Goal: Check status

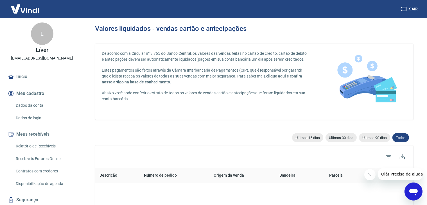
click at [46, 146] on link "Relatório de Recebíveis" at bounding box center [45, 146] width 64 height 12
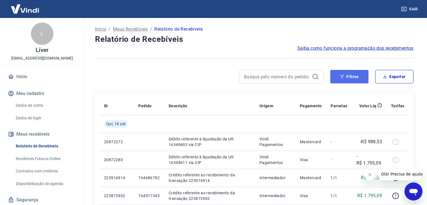
click at [358, 79] on button "Filtros" at bounding box center [349, 76] width 38 height 13
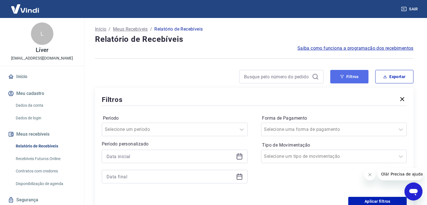
click at [341, 75] on icon "button" at bounding box center [342, 77] width 4 height 4
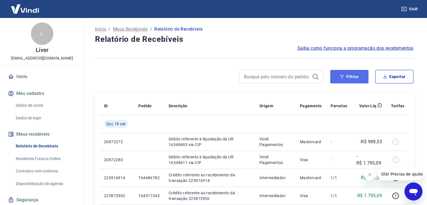
click at [340, 82] on button "Filtros" at bounding box center [349, 76] width 38 height 13
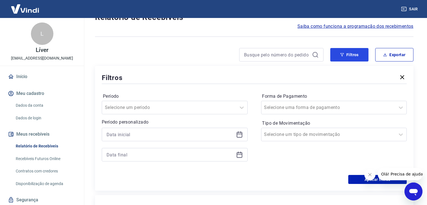
scroll to position [28, 0]
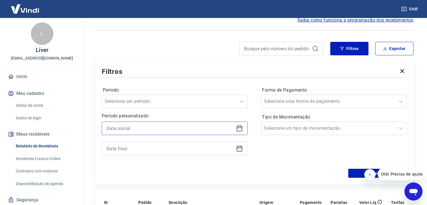
click at [130, 132] on input at bounding box center [169, 128] width 127 height 8
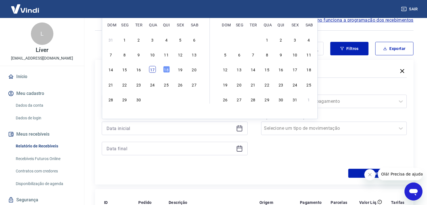
click at [153, 72] on div "17" at bounding box center [152, 69] width 7 height 7
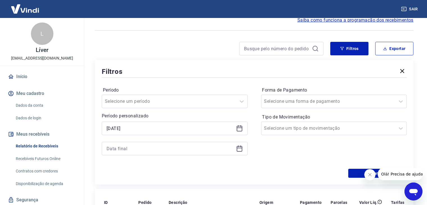
type input "[DATE]"
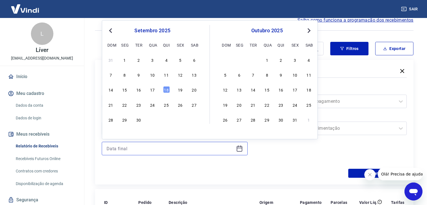
click at [142, 150] on input at bounding box center [169, 148] width 127 height 8
click at [152, 90] on div "17" at bounding box center [152, 89] width 7 height 7
type input "[DATE]"
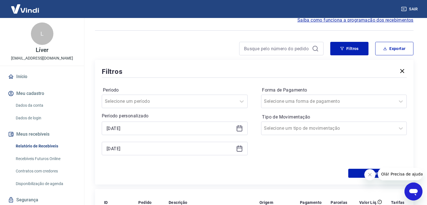
scroll to position [84, 0]
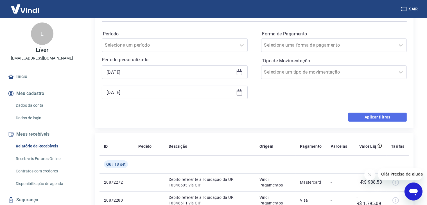
click at [378, 117] on button "Aplicar filtros" at bounding box center [377, 117] width 58 height 9
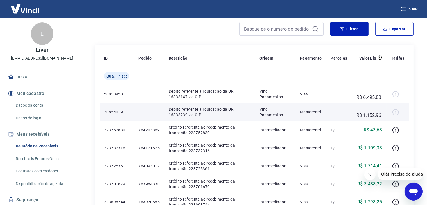
scroll to position [84, 0]
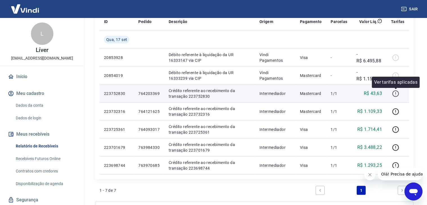
click at [393, 93] on icon "button" at bounding box center [395, 93] width 6 height 6
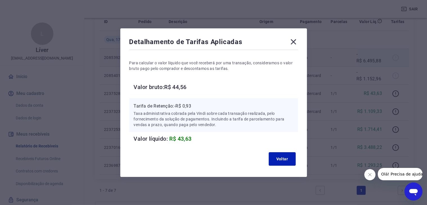
drag, startPoint x: 294, startPoint y: 42, endPoint x: 324, endPoint y: 58, distance: 33.4
click at [294, 41] on icon at bounding box center [293, 41] width 9 height 9
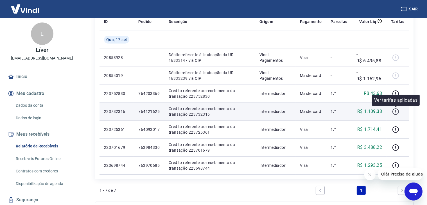
click at [395, 113] on icon "button" at bounding box center [395, 111] width 7 height 7
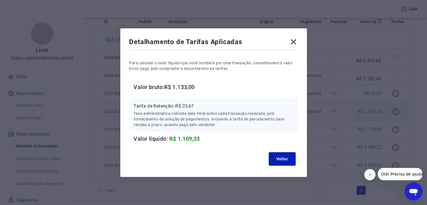
click at [295, 40] on icon at bounding box center [293, 41] width 9 height 9
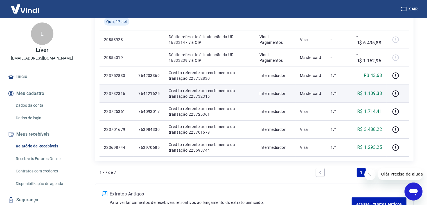
scroll to position [112, 0]
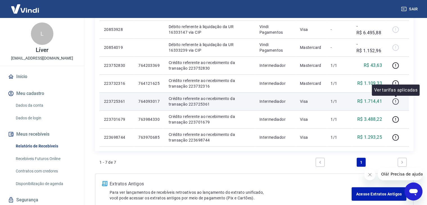
click at [395, 105] on icon "button" at bounding box center [395, 101] width 7 height 7
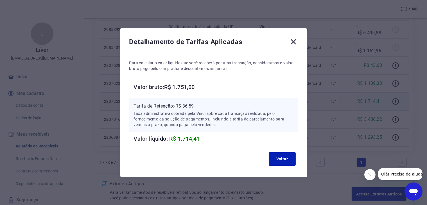
click at [295, 42] on icon at bounding box center [292, 41] width 5 height 5
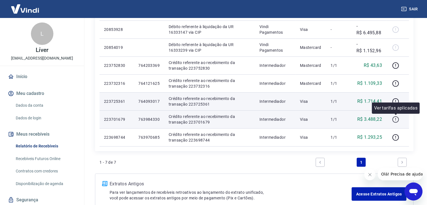
click at [394, 117] on icon "button" at bounding box center [395, 119] width 7 height 7
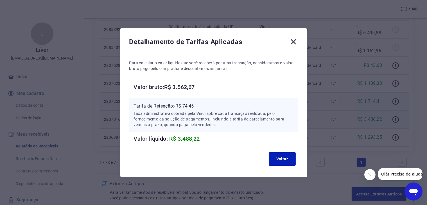
click at [292, 40] on icon at bounding box center [293, 41] width 9 height 9
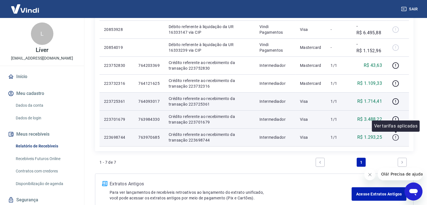
click at [393, 136] on icon "button" at bounding box center [395, 137] width 7 height 7
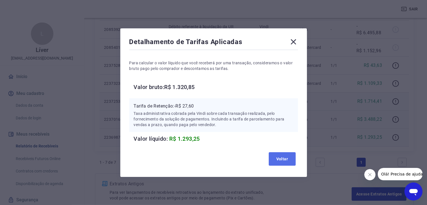
click at [281, 159] on button "Voltar" at bounding box center [281, 158] width 27 height 13
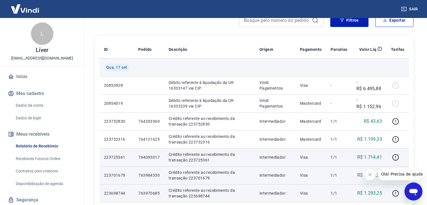
scroll to position [0, 0]
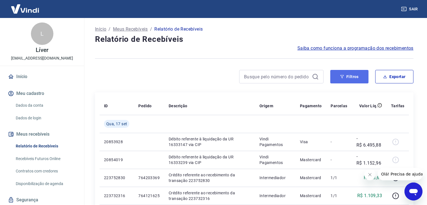
click at [350, 76] on button "Filtros" at bounding box center [349, 76] width 38 height 13
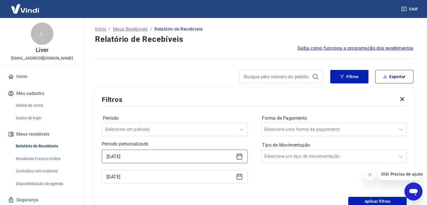
click at [157, 154] on input "[DATE]" at bounding box center [169, 156] width 127 height 8
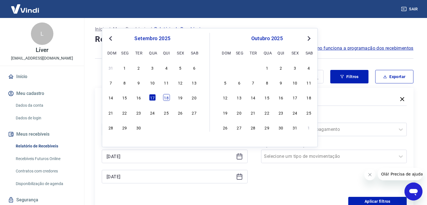
click at [168, 97] on div "18" at bounding box center [166, 97] width 7 height 7
type input "[DATE]"
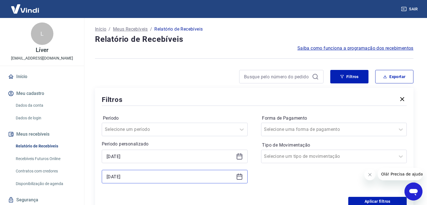
click at [138, 176] on input "[DATE]" at bounding box center [169, 176] width 127 height 8
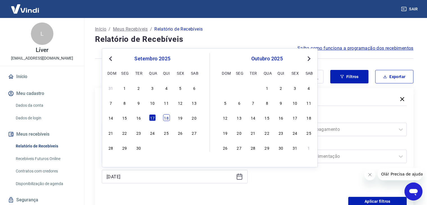
click at [167, 120] on div "18" at bounding box center [166, 117] width 7 height 7
type input "[DATE]"
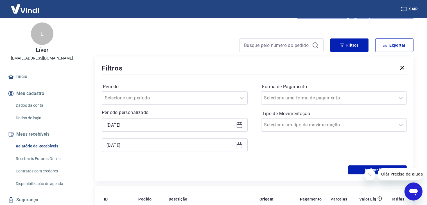
scroll to position [56, 0]
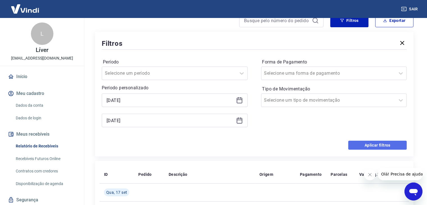
click at [379, 147] on button "Aplicar filtros" at bounding box center [377, 145] width 58 height 9
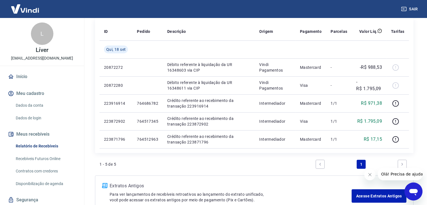
scroll to position [84, 0]
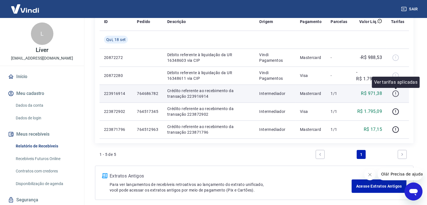
click at [397, 95] on icon "button" at bounding box center [395, 93] width 7 height 7
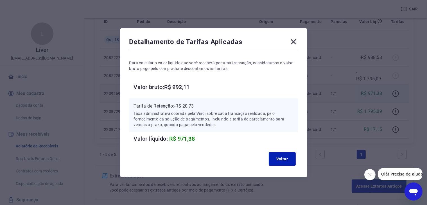
click at [296, 43] on icon at bounding box center [293, 41] width 9 height 9
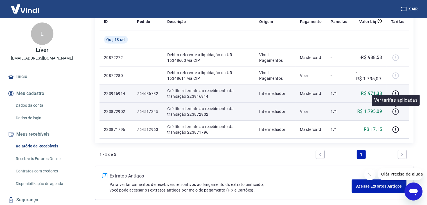
click at [397, 113] on icon "button" at bounding box center [395, 111] width 7 height 7
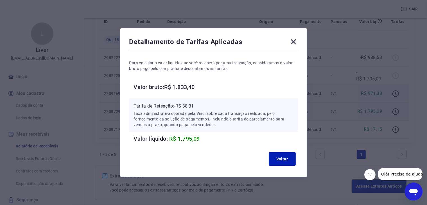
click at [296, 43] on icon at bounding box center [293, 41] width 9 height 9
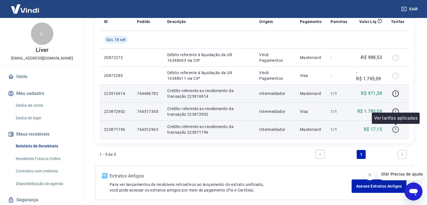
click at [396, 130] on icon "button" at bounding box center [395, 129] width 7 height 7
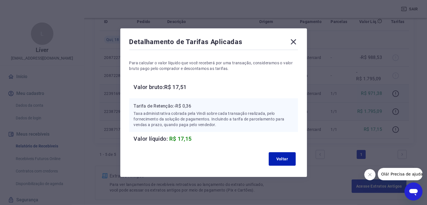
drag, startPoint x: 298, startPoint y: 41, endPoint x: 258, endPoint y: 0, distance: 57.2
click at [298, 40] on icon at bounding box center [293, 41] width 9 height 9
